Goal: Information Seeking & Learning: Learn about a topic

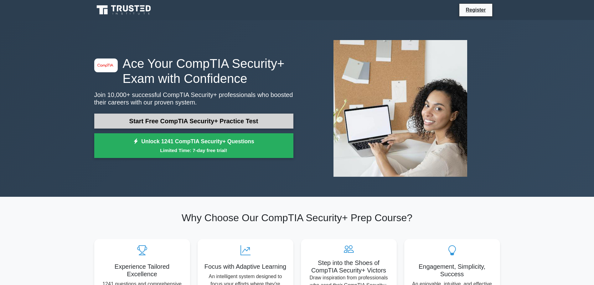
click at [197, 119] on link "Start Free CompTIA Security+ Practice Test" at bounding box center [193, 121] width 199 height 15
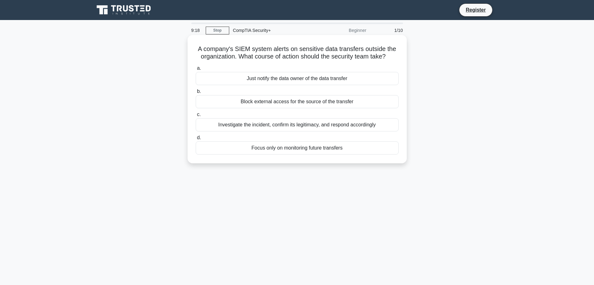
click at [296, 103] on div "Block external access for the source of the transfer" at bounding box center [297, 101] width 203 height 13
click at [196, 94] on input "b. Block external access for the source of the transfer" at bounding box center [196, 92] width 0 height 4
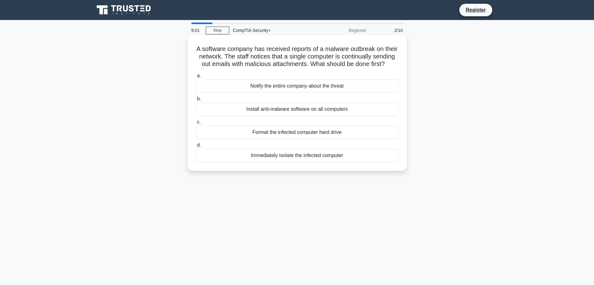
click at [302, 162] on div "Immediately isolate the infected computer" at bounding box center [297, 155] width 203 height 13
click at [196, 148] on input "d. Immediately isolate the infected computer" at bounding box center [196, 145] width 0 height 4
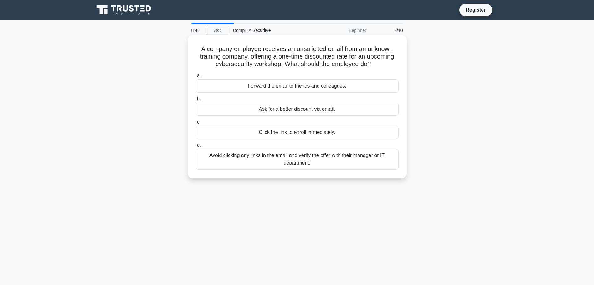
click at [308, 159] on div "Avoid clicking any links in the email and verify the offer with their manager o…" at bounding box center [297, 159] width 203 height 21
click at [196, 148] on input "d. Avoid clicking any links in the email and verify the offer with their manage…" at bounding box center [196, 145] width 0 height 4
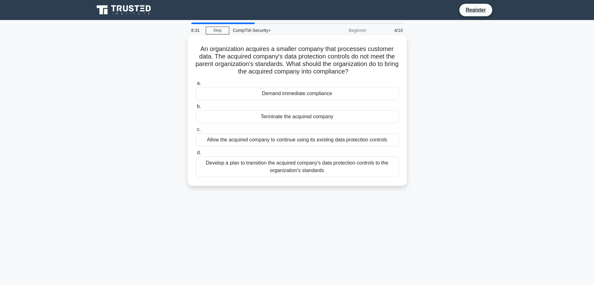
click at [319, 168] on div "Develop a plan to transition the acquired company's data protection controls to…" at bounding box center [297, 167] width 203 height 21
click at [196, 155] on input "d. Develop a plan to transition the acquired company's data protection controls…" at bounding box center [196, 153] width 0 height 4
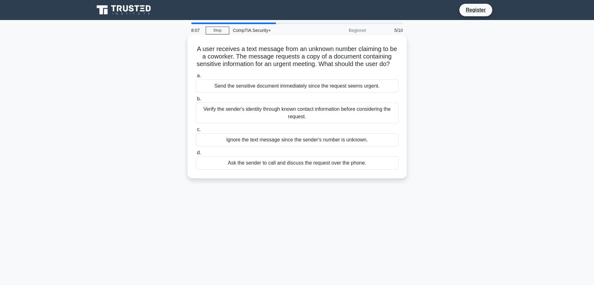
click at [303, 122] on div "Verify the sender's identity through known contact information before consideri…" at bounding box center [297, 113] width 203 height 21
click at [196, 101] on input "b. Verify the sender's identity through known contact information before consid…" at bounding box center [196, 99] width 0 height 4
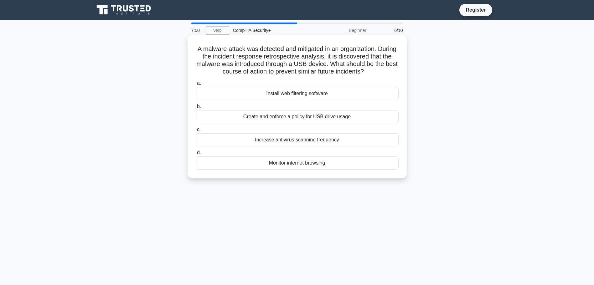
click at [321, 117] on div "Create and enforce a policy for USB drive usage" at bounding box center [297, 116] width 203 height 13
click at [196, 109] on input "b. Create and enforce a policy for USB drive usage" at bounding box center [196, 107] width 0 height 4
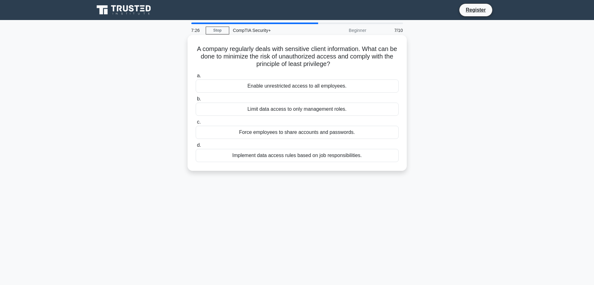
click at [304, 157] on div "Implement data access rules based on job responsibilities." at bounding box center [297, 155] width 203 height 13
click at [196, 148] on input "d. Implement data access rules based on job responsibilities." at bounding box center [196, 145] width 0 height 4
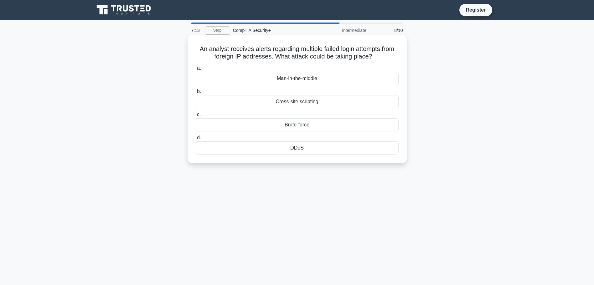
click at [296, 151] on div "DDoS" at bounding box center [297, 148] width 203 height 13
click at [196, 140] on input "d. DDoS" at bounding box center [196, 138] width 0 height 4
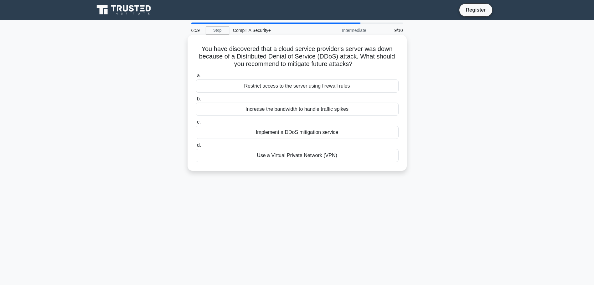
click at [283, 134] on div "Implement a DDoS mitigation service" at bounding box center [297, 132] width 203 height 13
click at [196, 124] on input "c. Implement a DDoS mitigation service" at bounding box center [196, 122] width 0 height 4
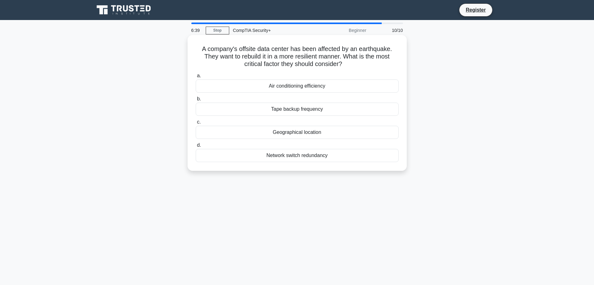
click at [298, 132] on div "Geographical location" at bounding box center [297, 132] width 203 height 13
click at [196, 124] on input "c. Geographical location" at bounding box center [196, 122] width 0 height 4
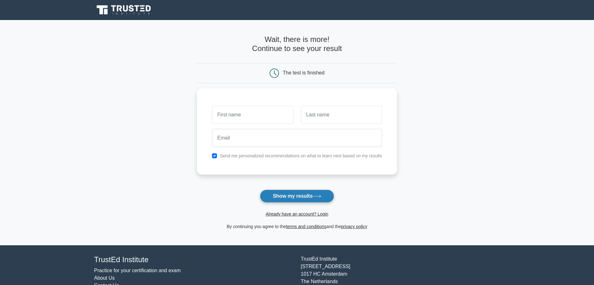
click at [288, 195] on button "Show my results" at bounding box center [297, 196] width 74 height 13
